Goal: Task Accomplishment & Management: Complete application form

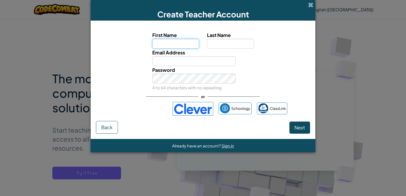
click at [167, 42] on input "First Name" at bounding box center [175, 44] width 47 height 10
type input "dilsha"
click at [215, 43] on input "Last Name" at bounding box center [230, 44] width 47 height 10
type input "k"
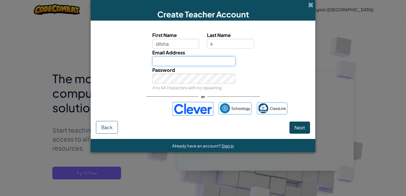
click at [203, 56] on input "Email Address" at bounding box center [193, 61] width 83 height 10
type input "[EMAIL_ADDRESS][DOMAIN_NAME]"
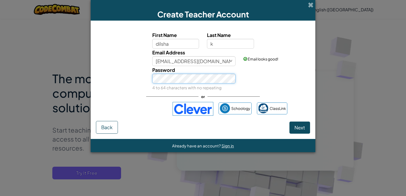
click at [289, 121] on button "Next" at bounding box center [299, 127] width 21 height 12
select select "[GEOGRAPHIC_DATA]"
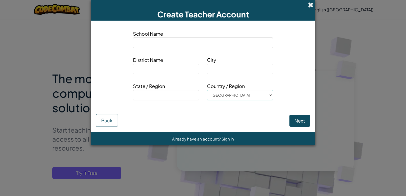
click at [310, 6] on span at bounding box center [311, 5] width 6 height 6
